Goal: Task Accomplishment & Management: Complete application form

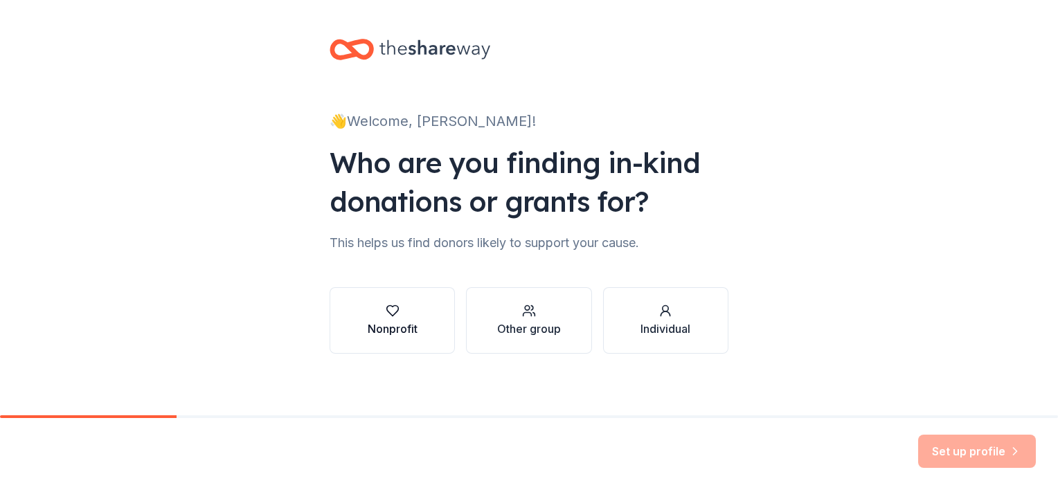
click at [390, 309] on icon "button" at bounding box center [393, 311] width 14 height 14
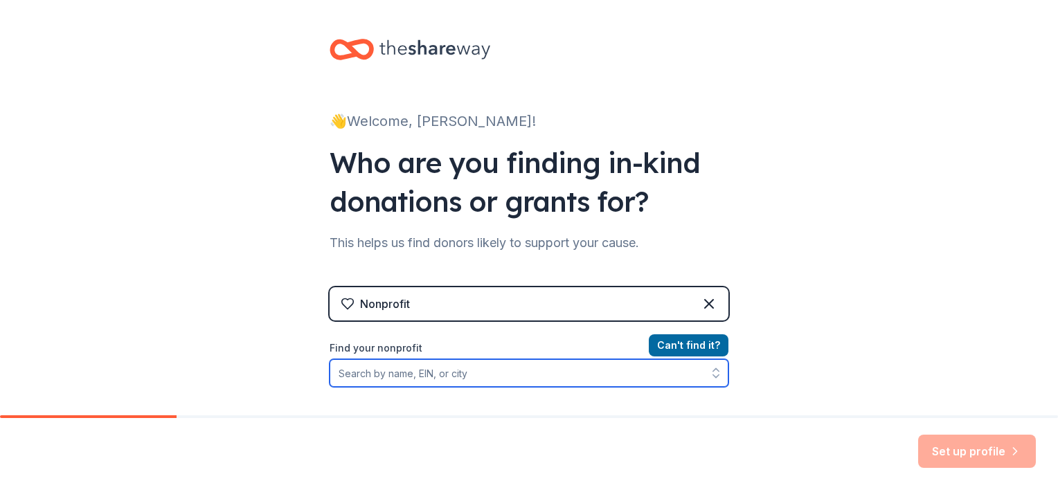
click at [408, 380] on input "Find your nonprofit" at bounding box center [529, 373] width 399 height 28
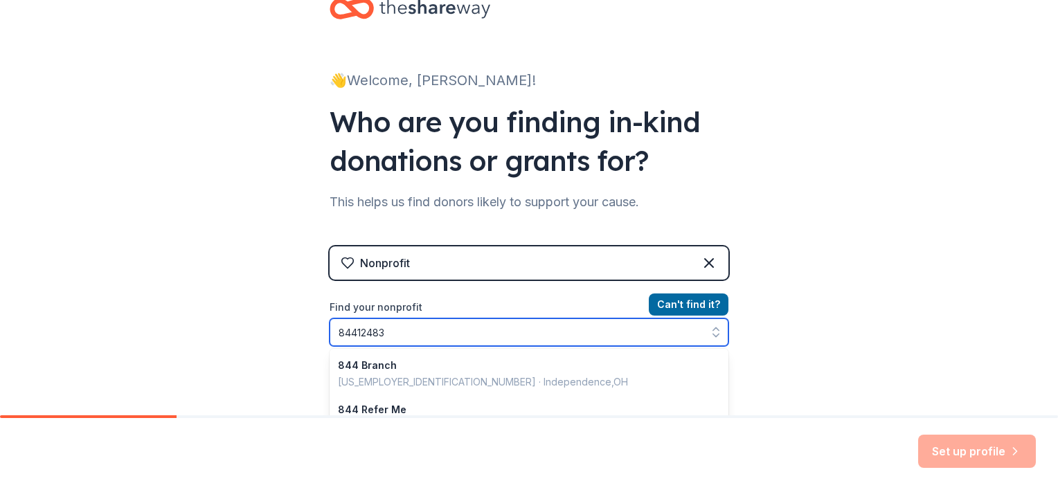
type input "844124831"
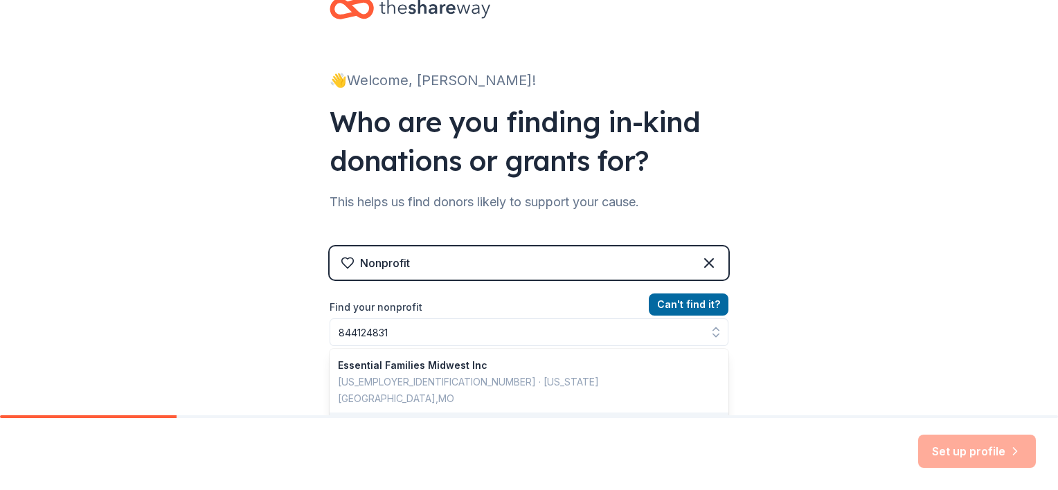
click at [767, 354] on div "👋 Welcome, [PERSON_NAME]! Who are you finding in-kind donations or grants for? …" at bounding box center [529, 255] width 1058 height 592
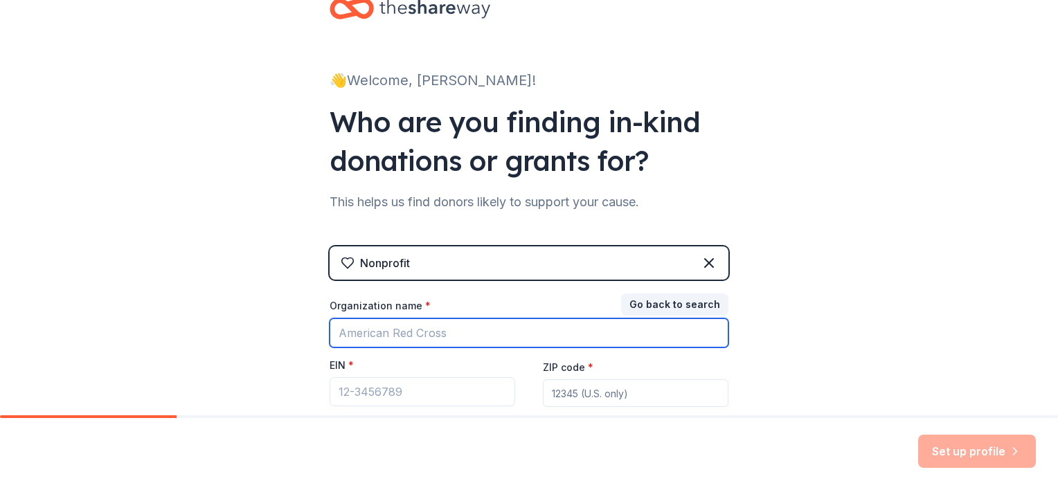
click at [417, 328] on input "Organization name *" at bounding box center [529, 332] width 399 height 29
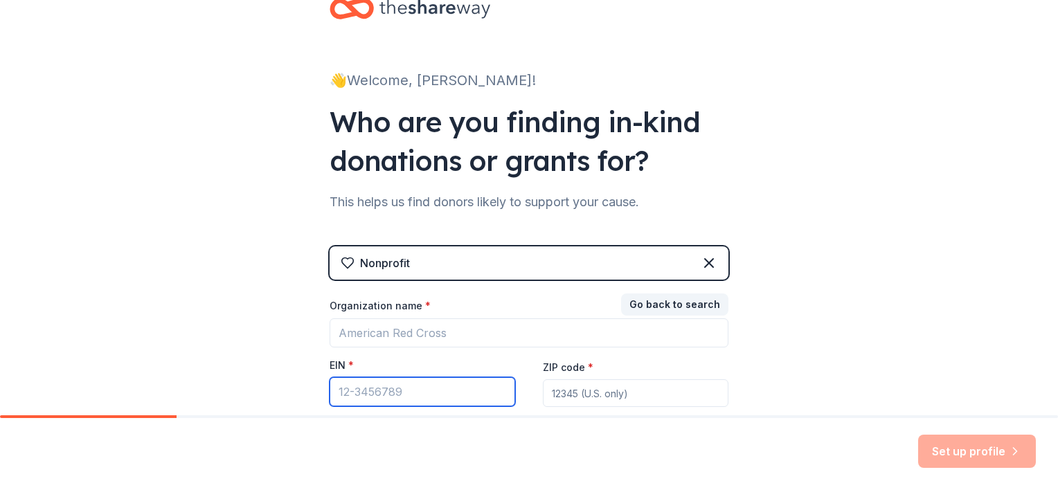
click at [381, 390] on input "EIN *" at bounding box center [423, 391] width 186 height 29
type input "[US_EMPLOYER_IDENTIFICATION_NUMBER]"
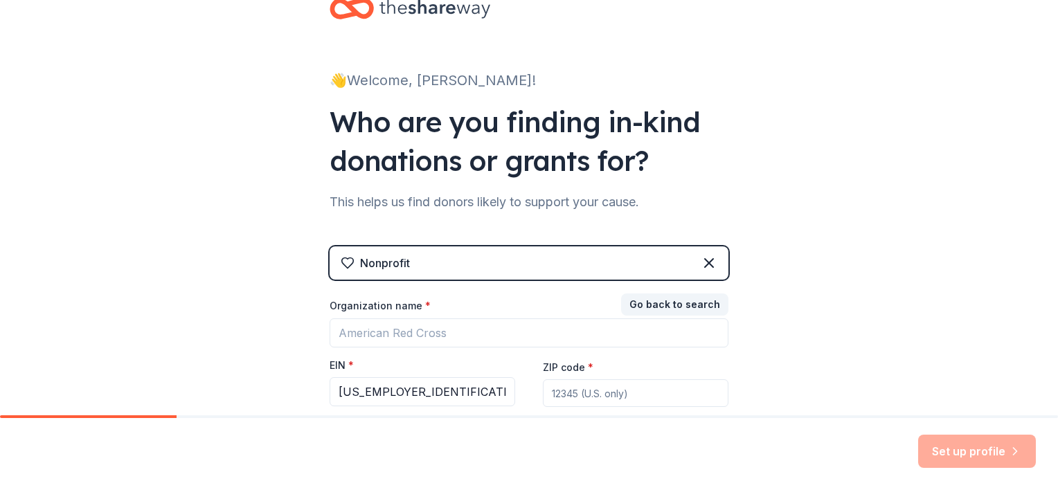
click at [620, 398] on input "ZIP code *" at bounding box center [636, 393] width 186 height 28
type input "64127"
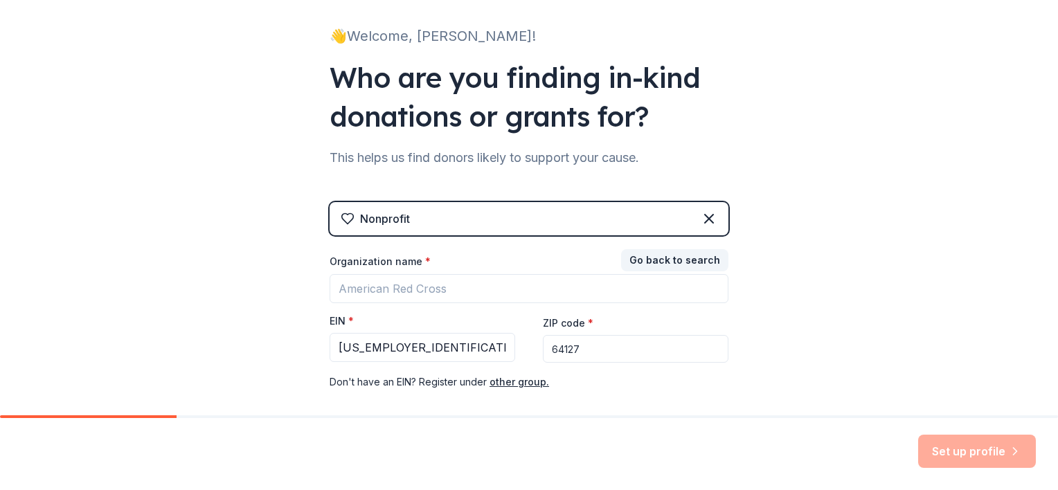
scroll to position [154, 0]
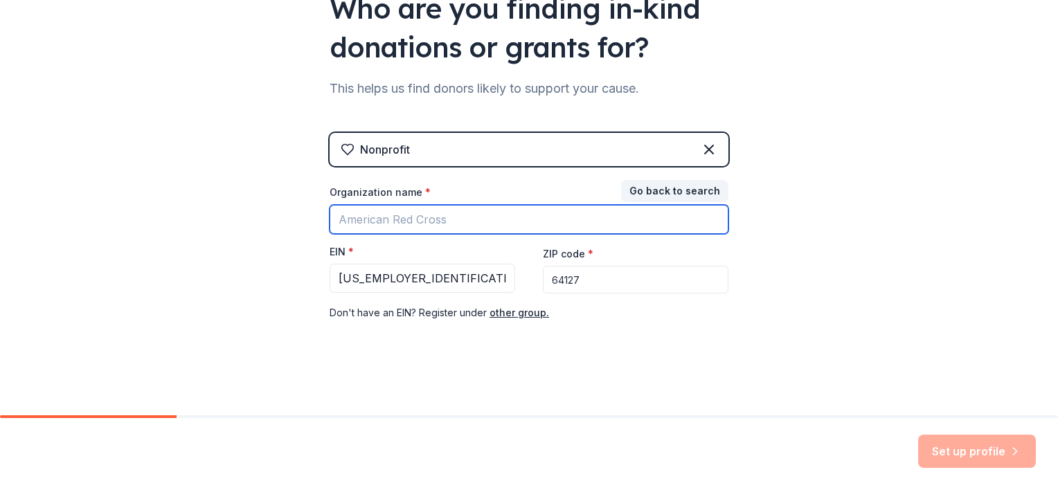
click at [379, 213] on input "Organization name *" at bounding box center [529, 219] width 399 height 29
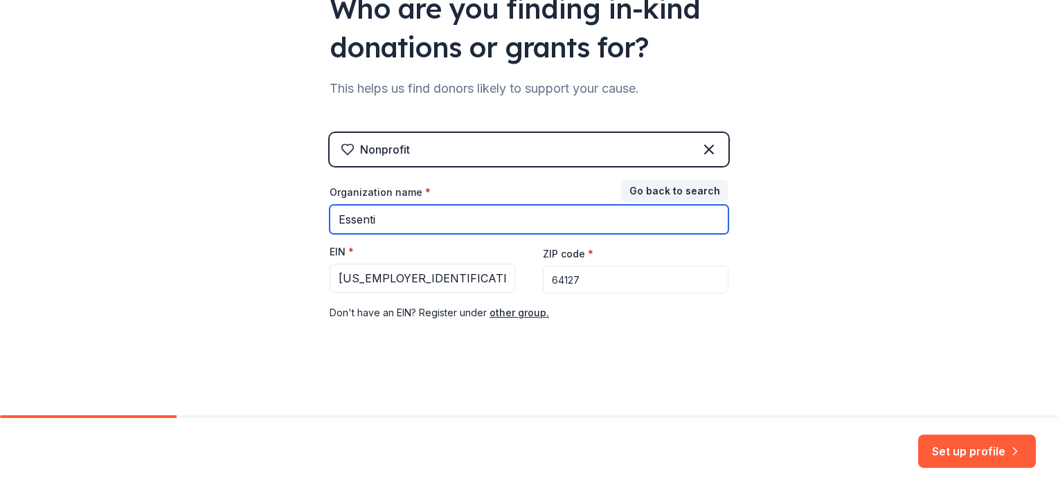
type input "Essential Families Midwest, Inc"
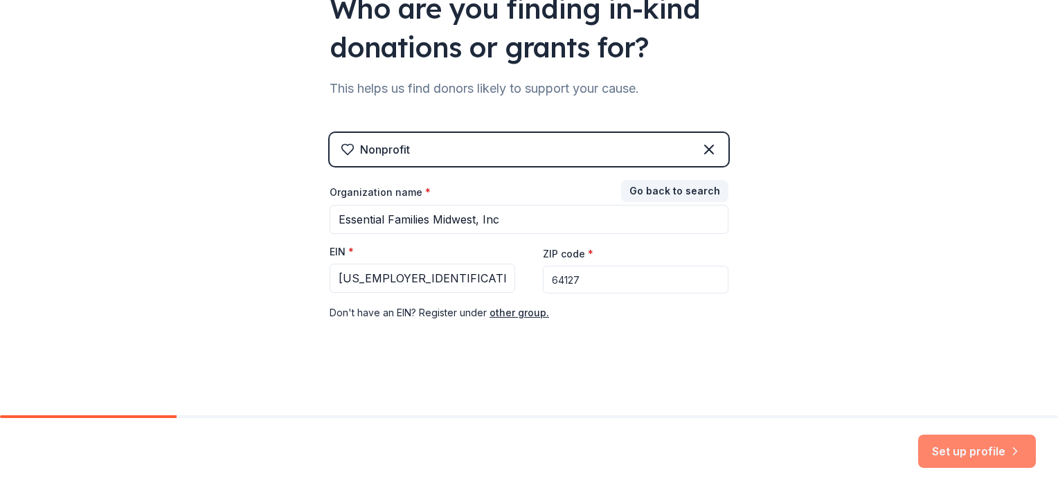
click at [953, 447] on button "Set up profile" at bounding box center [977, 451] width 118 height 33
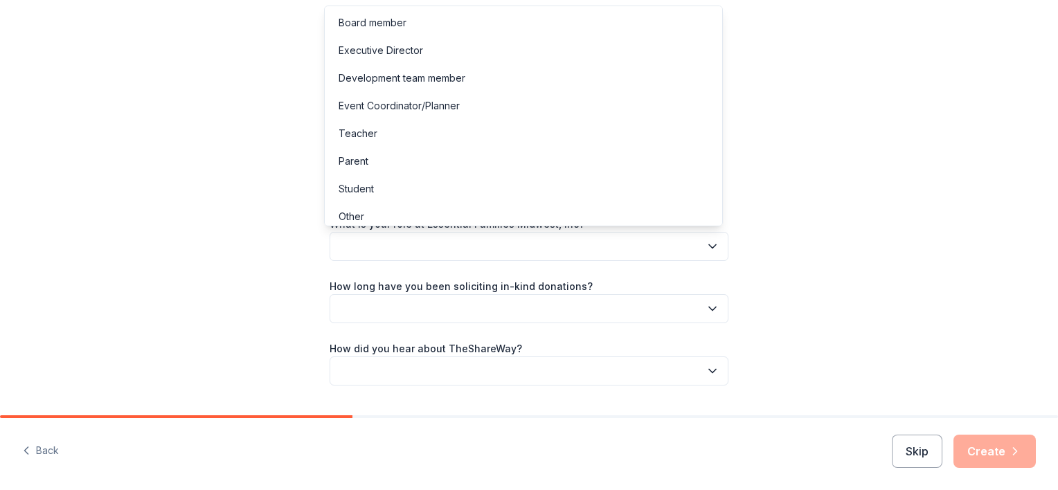
click at [705, 241] on icon "button" at bounding box center [712, 247] width 14 height 14
click at [496, 44] on div "Executive Director" at bounding box center [523, 51] width 392 height 28
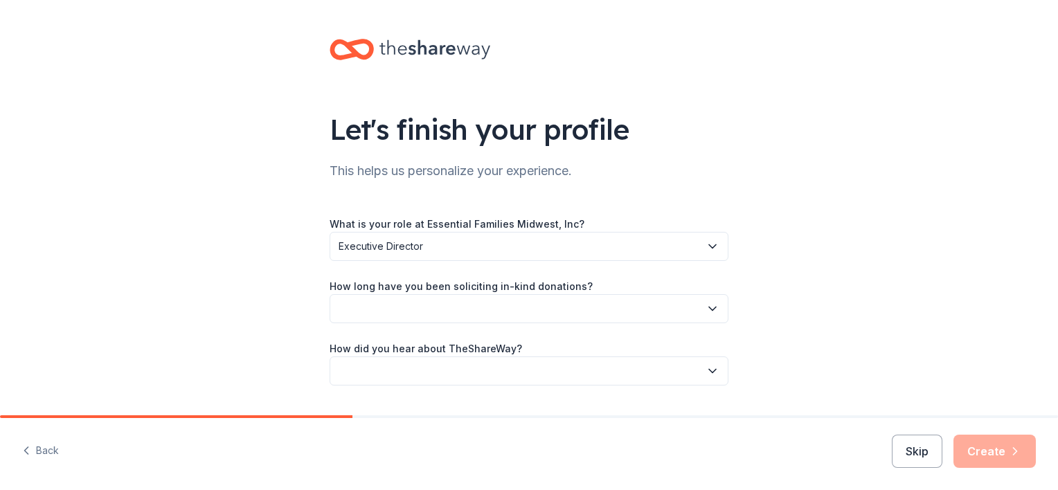
click at [709, 309] on icon "button" at bounding box center [712, 309] width 14 height 14
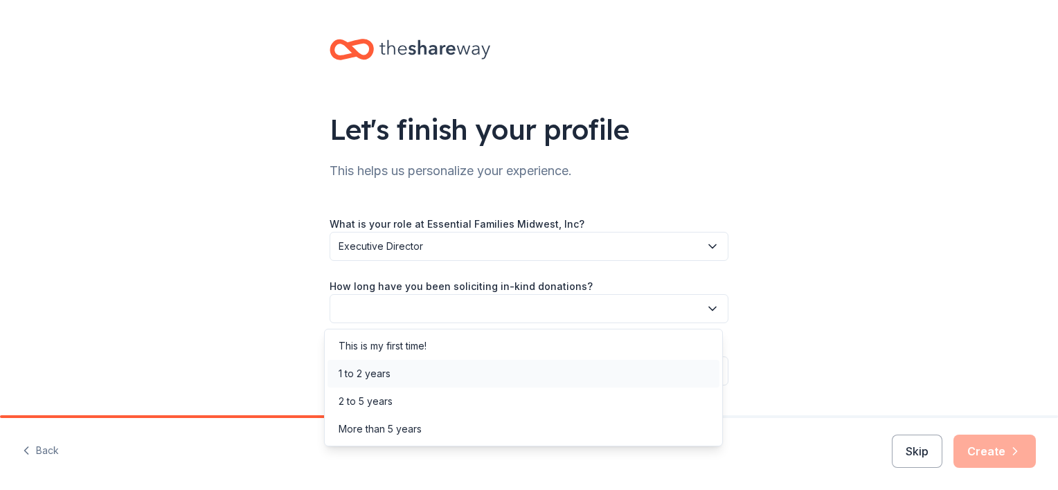
click at [415, 379] on div "1 to 2 years" at bounding box center [523, 374] width 392 height 28
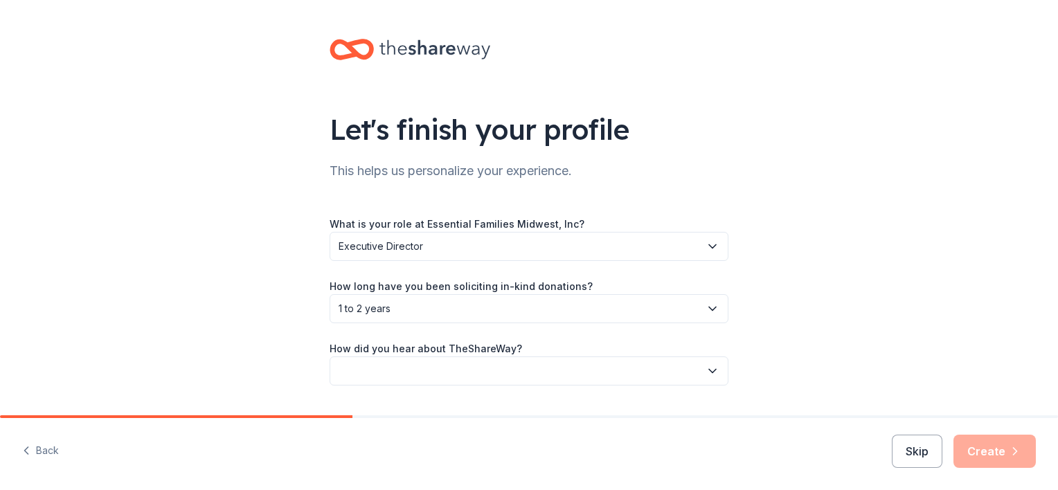
click at [707, 368] on icon "button" at bounding box center [712, 371] width 14 height 14
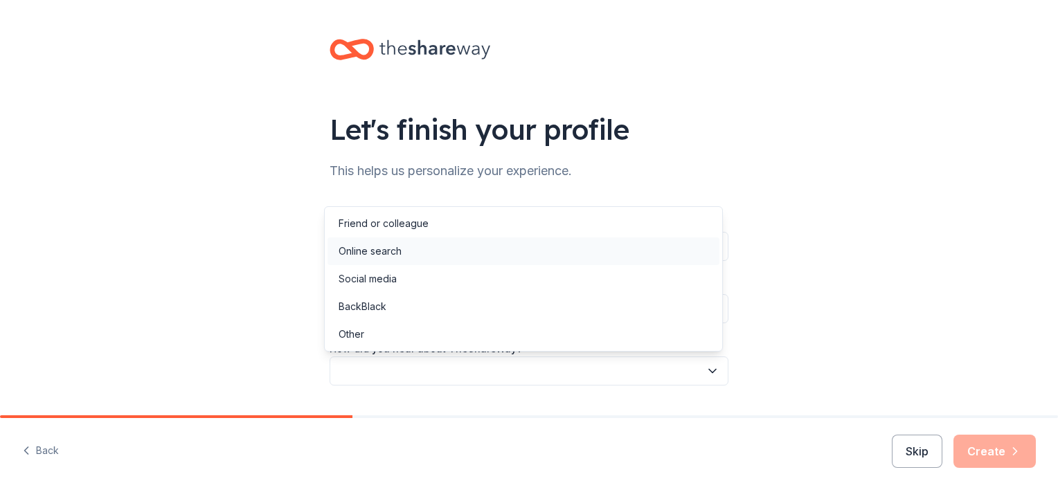
click at [415, 250] on div "Online search" at bounding box center [523, 251] width 392 height 28
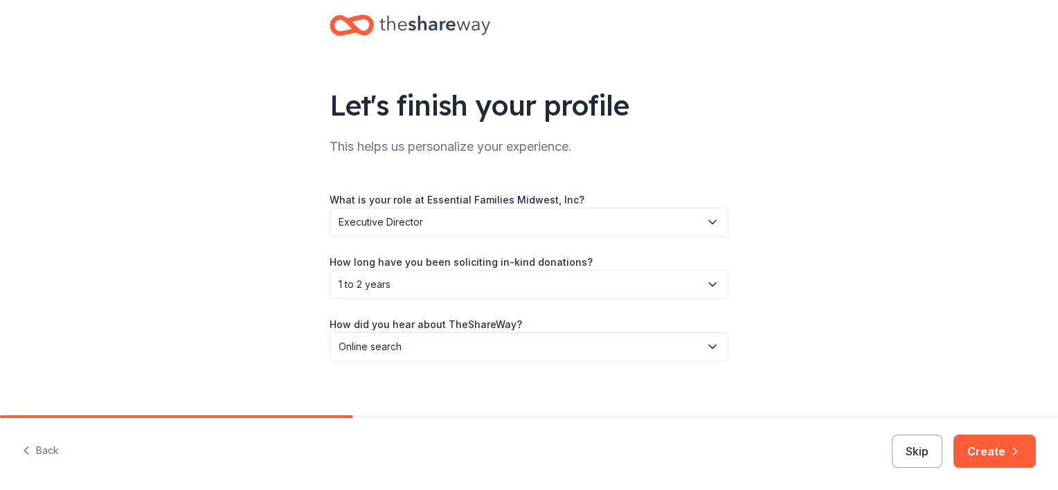
scroll to position [36, 0]
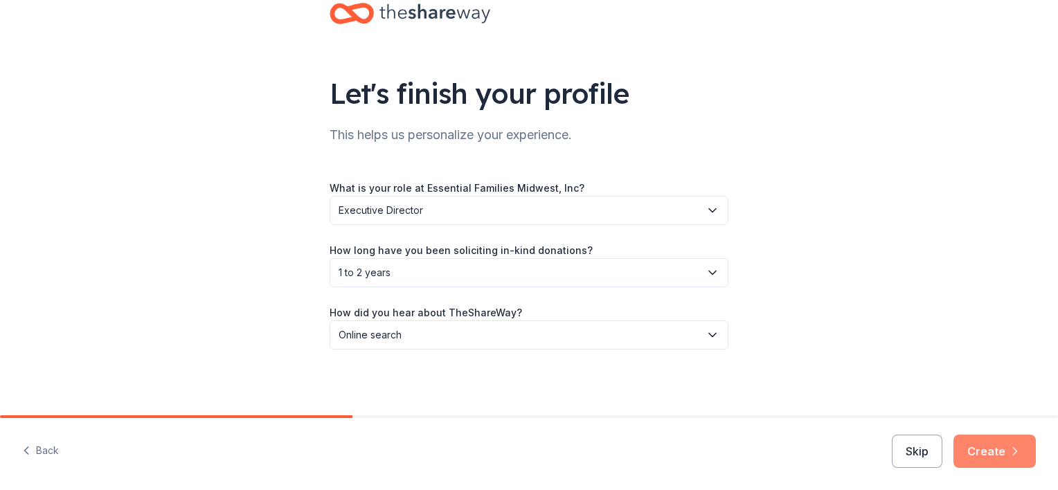
click at [980, 451] on button "Create" at bounding box center [994, 451] width 82 height 33
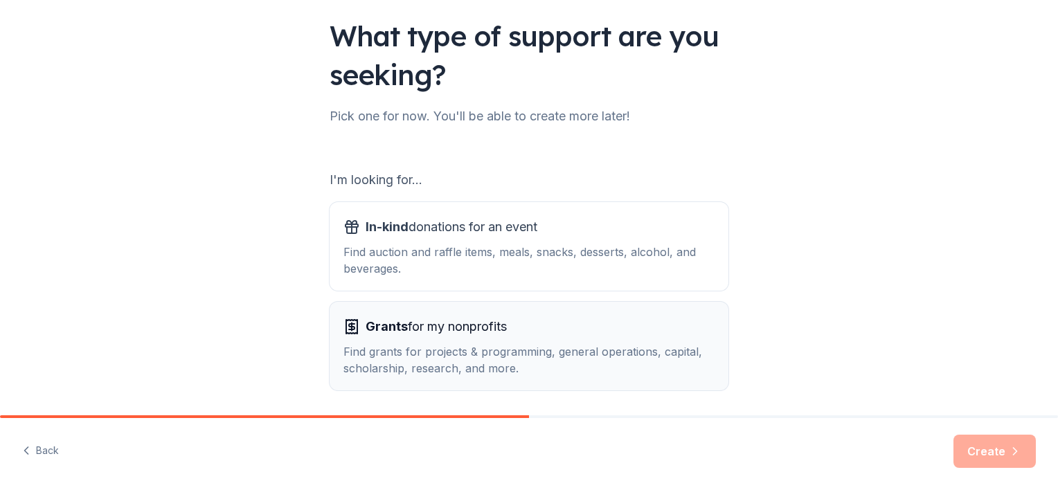
scroll to position [69, 0]
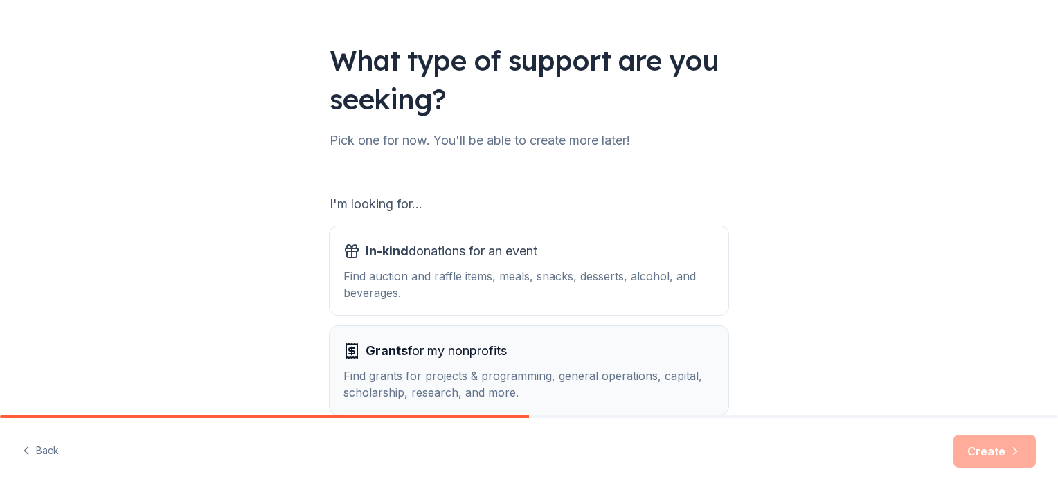
click at [558, 356] on div "Grants for my nonprofits" at bounding box center [528, 351] width 371 height 22
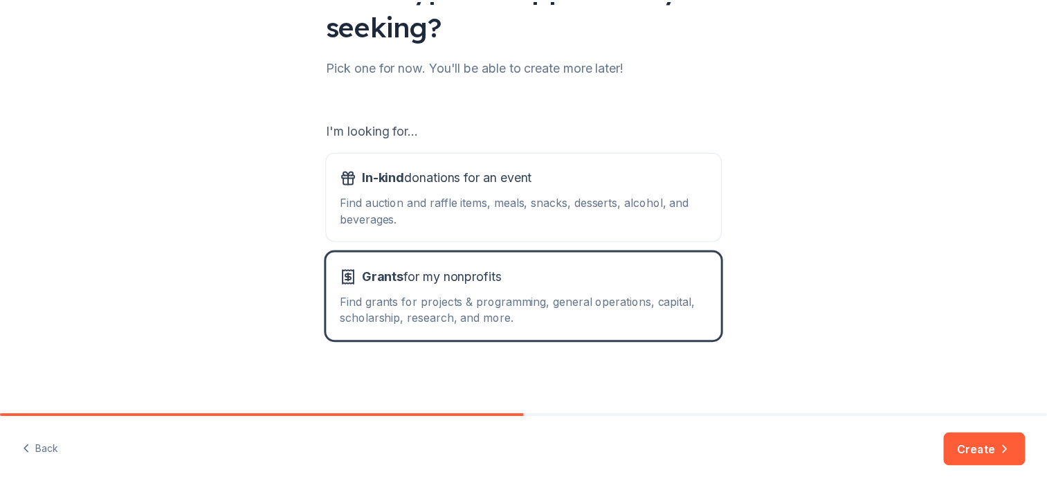
scroll to position [143, 0]
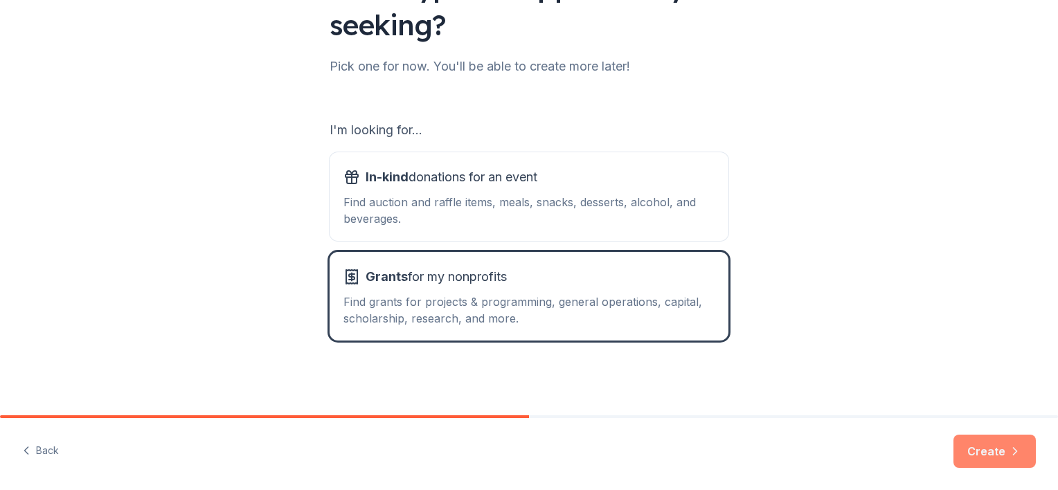
click at [980, 447] on button "Create" at bounding box center [994, 451] width 82 height 33
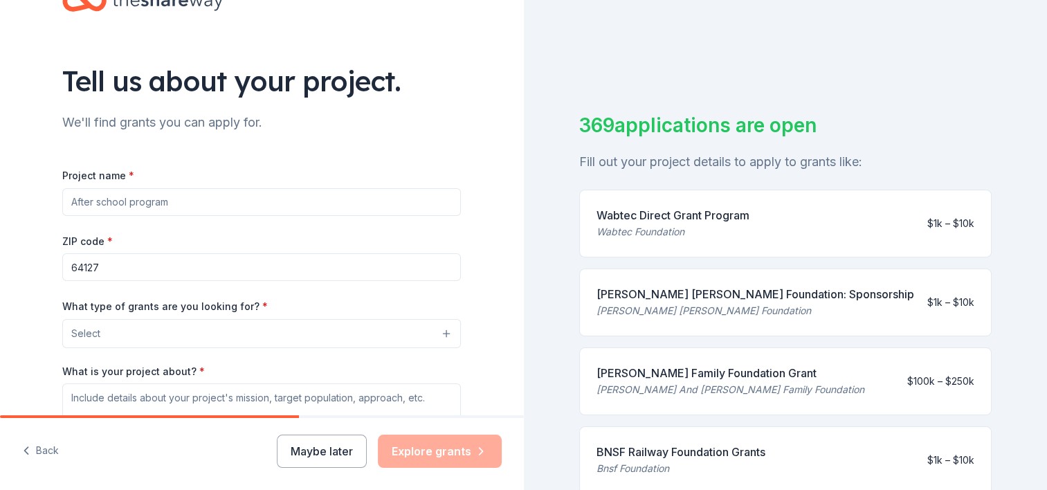
scroll to position [69, 0]
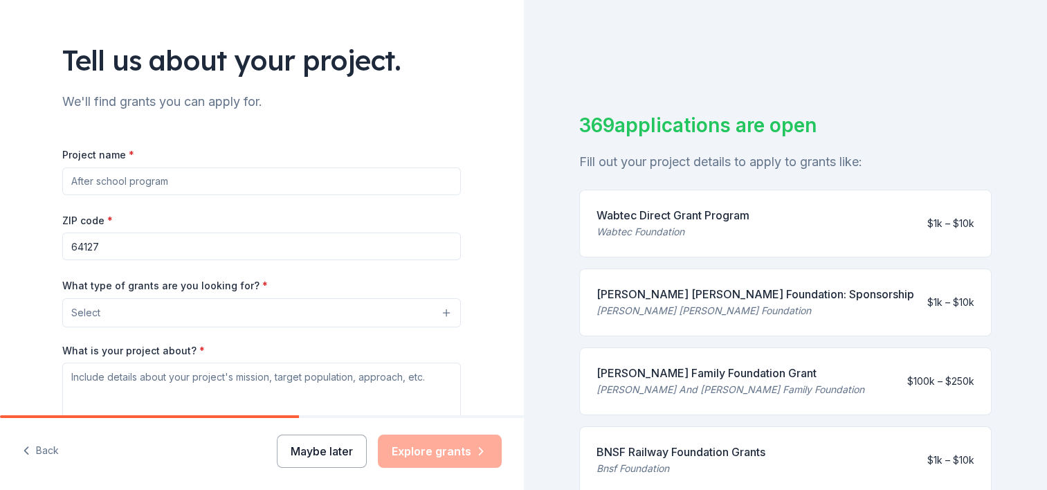
click at [335, 453] on button "Maybe later" at bounding box center [322, 451] width 90 height 33
click at [312, 446] on button "Maybe later" at bounding box center [322, 451] width 90 height 33
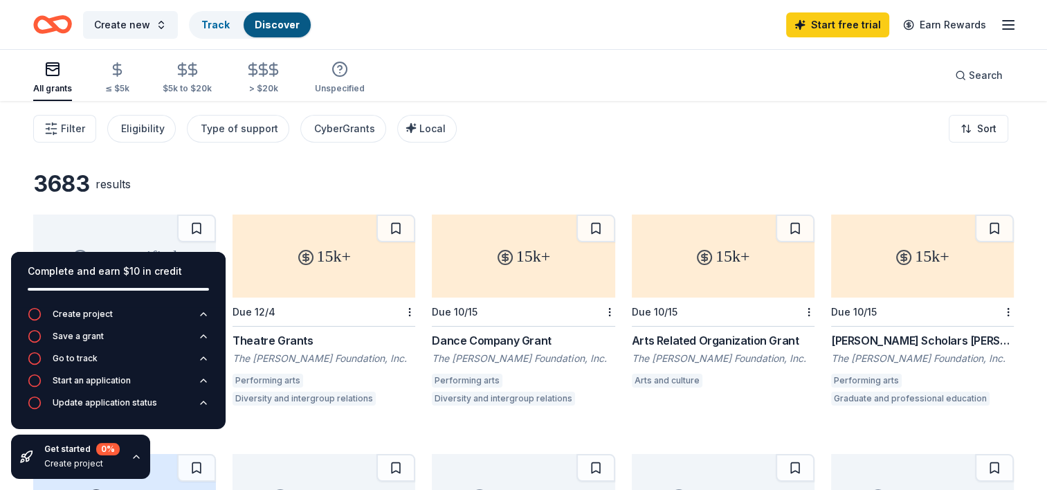
click at [574, 143] on div "Filter Eligibility Type of support CyberGrants Local Sort" at bounding box center [523, 128] width 1047 height 55
